Goal: Task Accomplishment & Management: Manage account settings

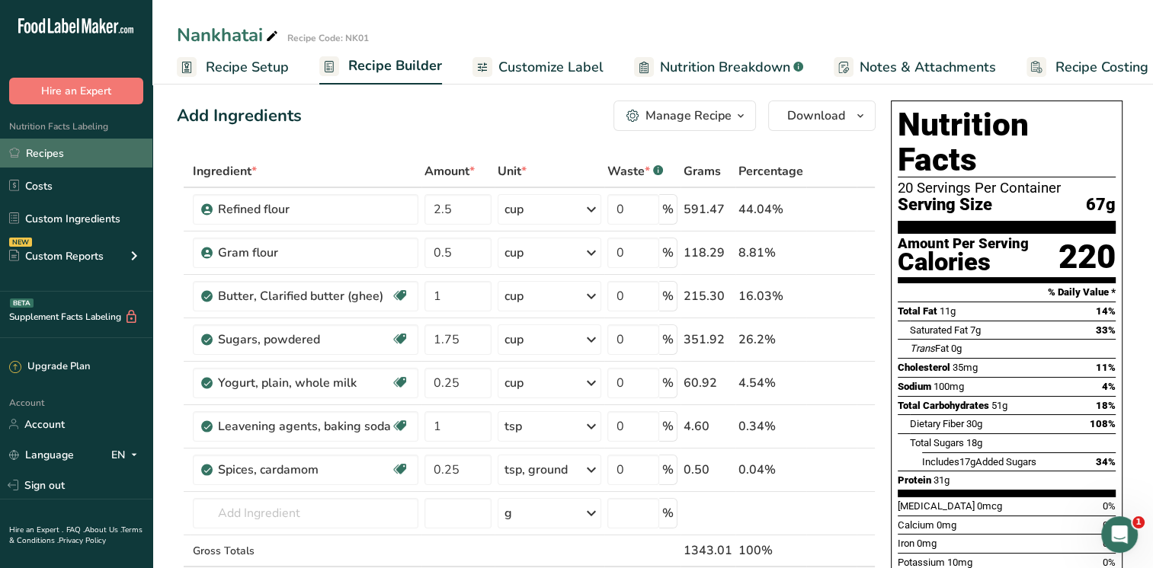
click at [53, 155] on link "Recipes" at bounding box center [76, 153] width 152 height 29
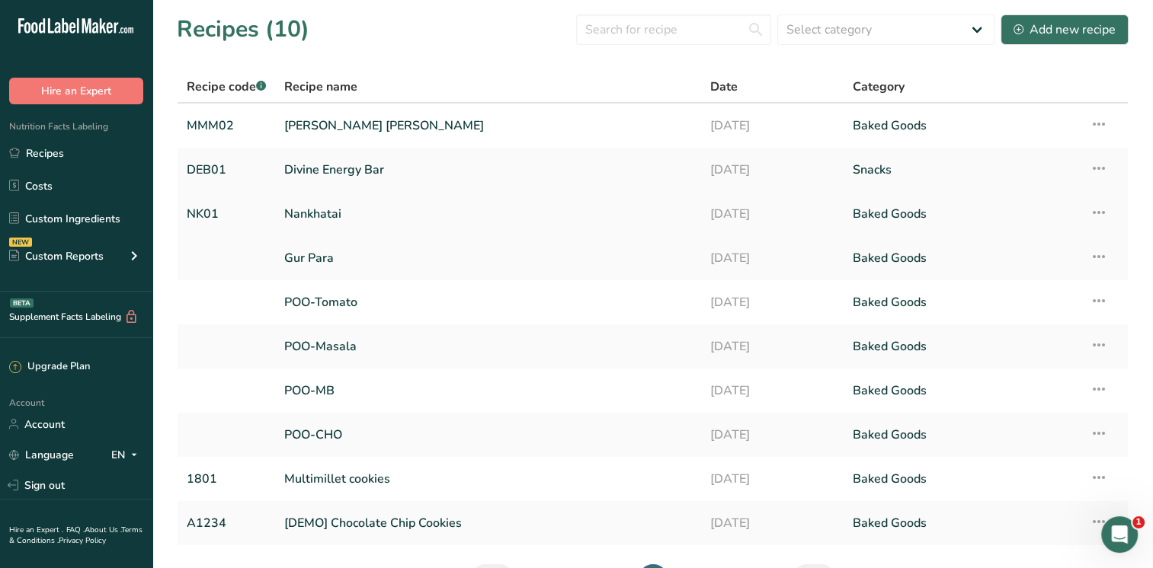
click at [1096, 215] on icon at bounding box center [1098, 212] width 18 height 27
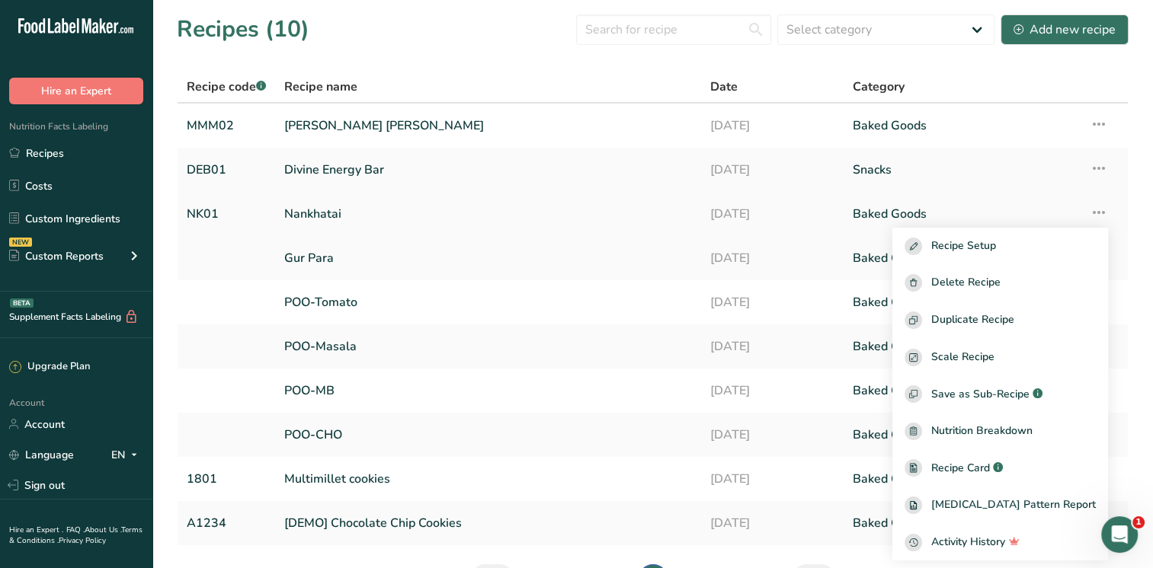
click at [308, 216] on link "Nankhatai" at bounding box center [488, 214] width 408 height 32
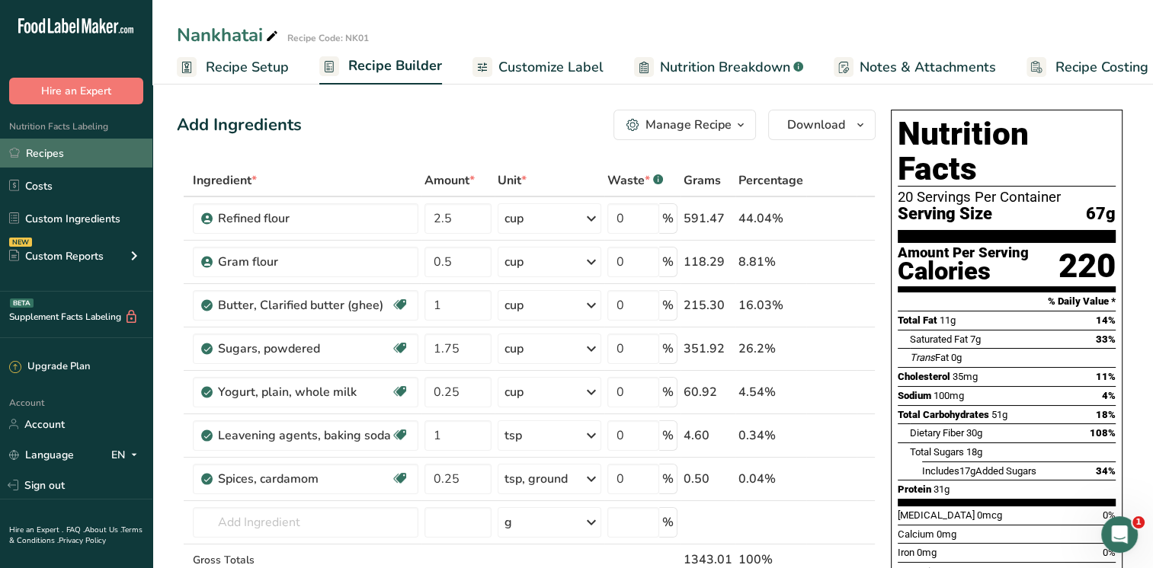
click at [58, 152] on link "Recipes" at bounding box center [76, 153] width 152 height 29
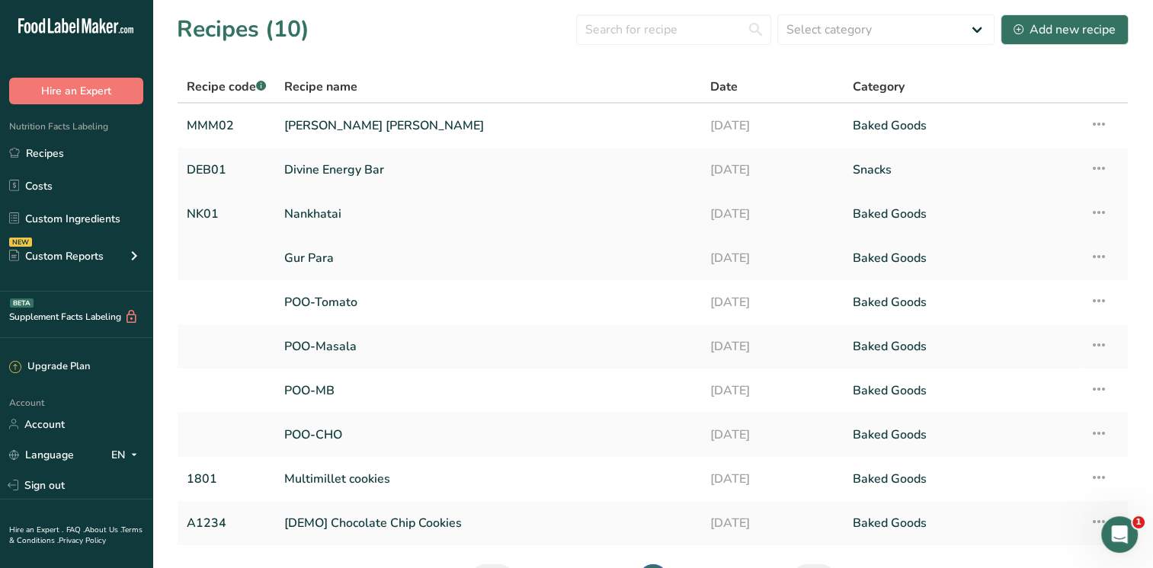
click at [1100, 213] on icon at bounding box center [1098, 212] width 18 height 27
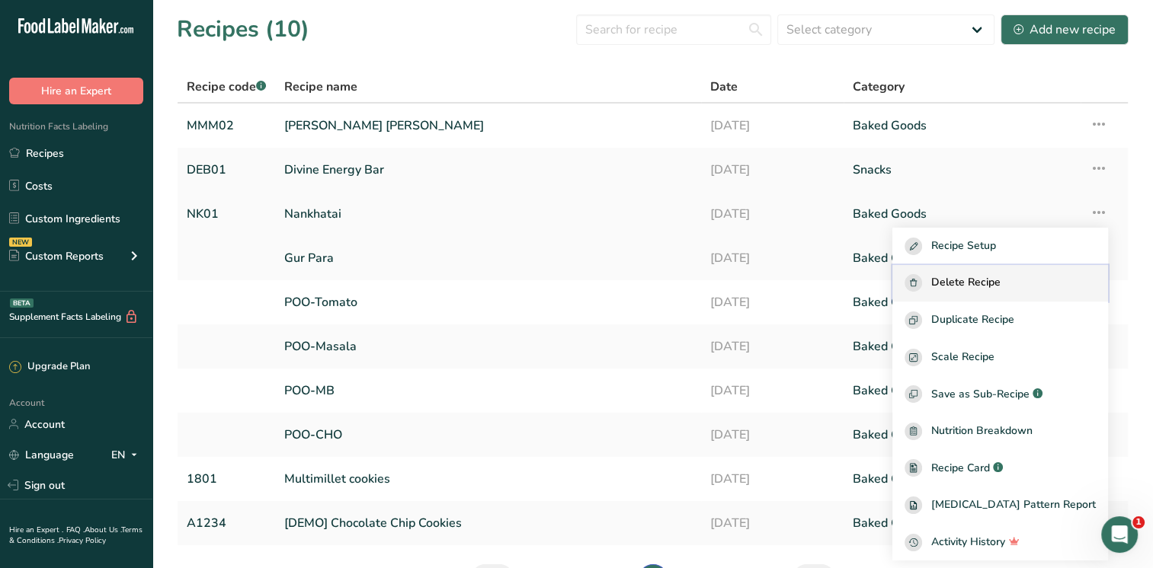
click at [1000, 280] on span "Delete Recipe" at bounding box center [965, 283] width 69 height 18
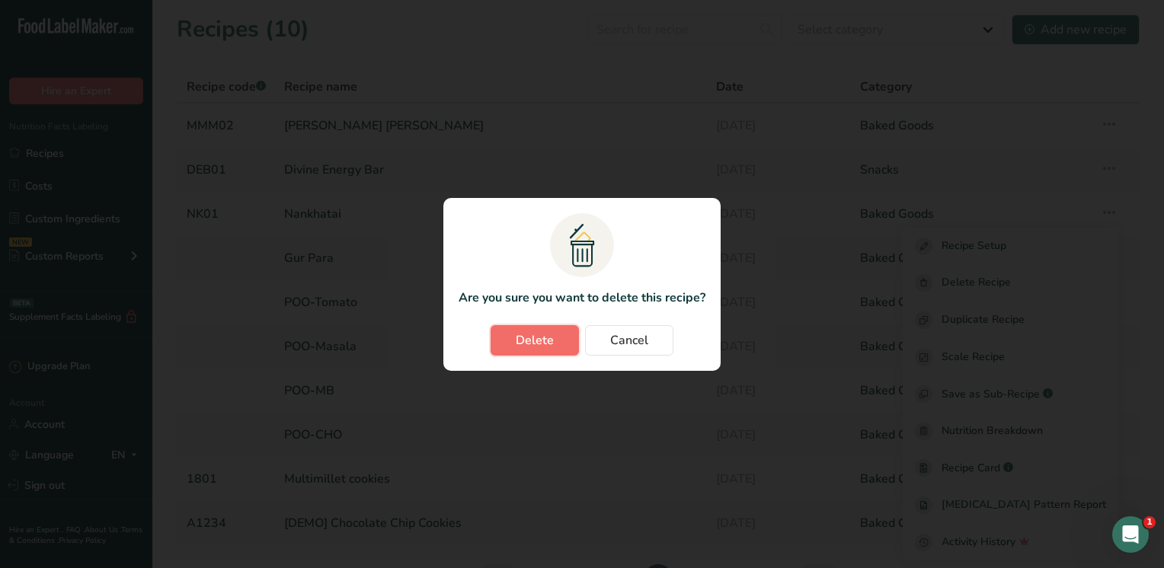
click at [561, 340] on button "Delete" at bounding box center [535, 340] width 88 height 30
